Goal: Book appointment/travel/reservation

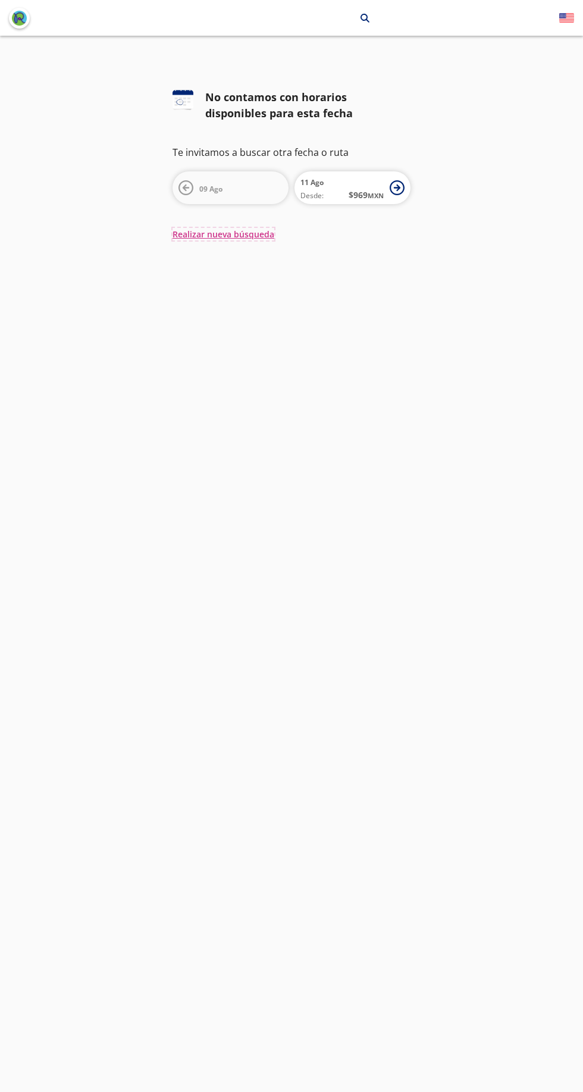
click at [255, 236] on button "Realizar nueva búsqueda" at bounding box center [224, 234] width 102 height 13
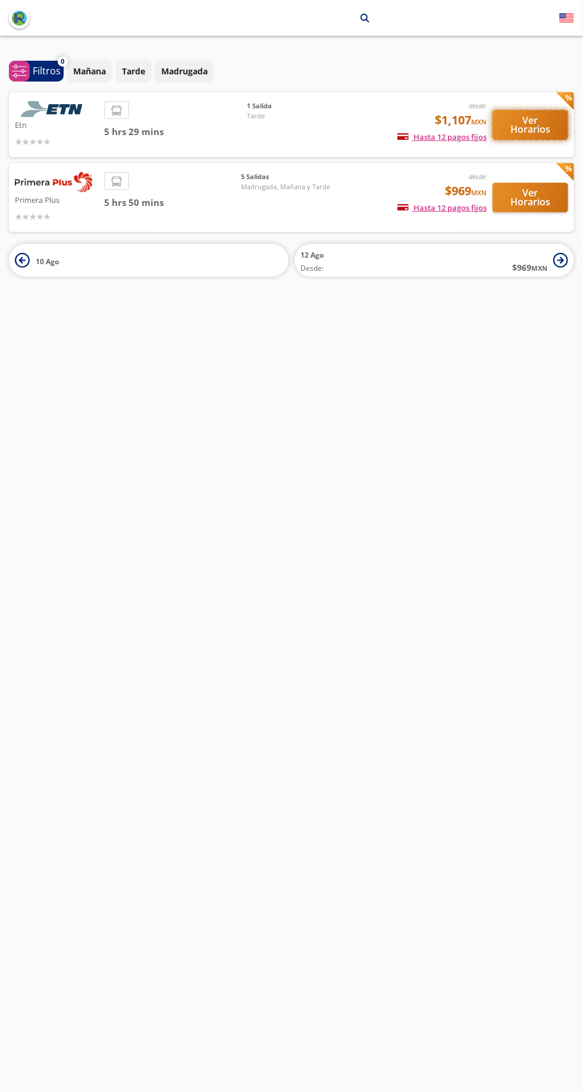
click at [538, 130] on button "Ver Horarios" at bounding box center [531, 125] width 76 height 30
click at [545, 200] on button "Ver Horarios" at bounding box center [531, 198] width 76 height 30
